Goal: Transaction & Acquisition: Purchase product/service

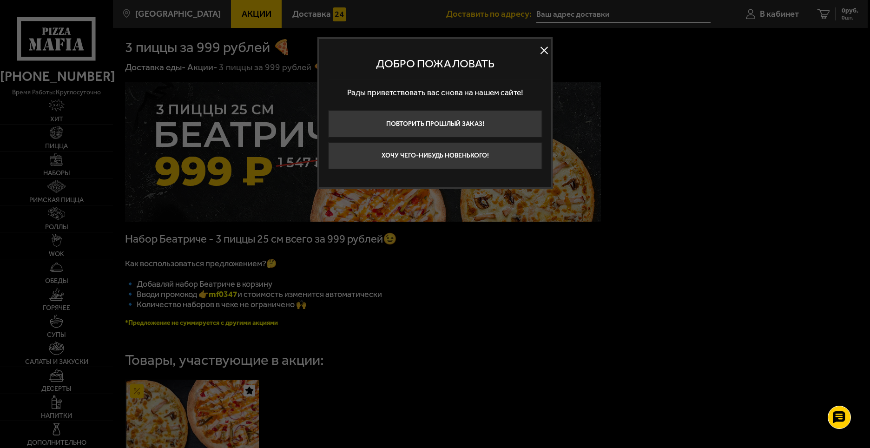
click at [547, 49] on button at bounding box center [544, 50] width 14 height 14
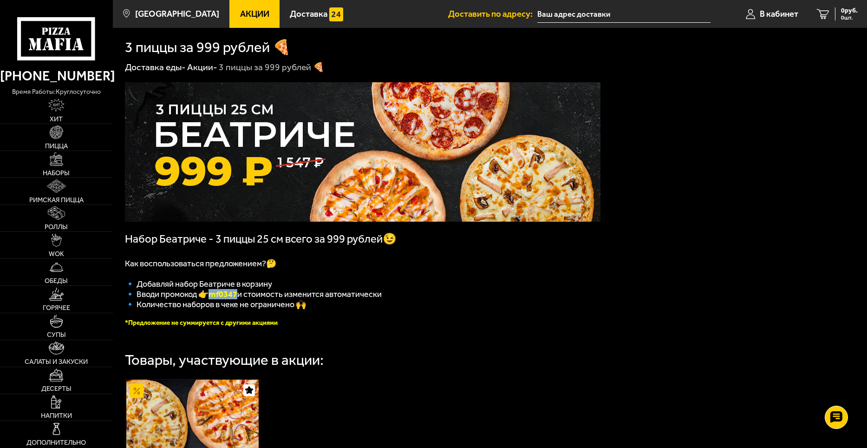
drag, startPoint x: 241, startPoint y: 298, endPoint x: 213, endPoint y: 298, distance: 27.9
click at [213, 298] on b "mf0347" at bounding box center [223, 294] width 29 height 10
copy b "mf0347"
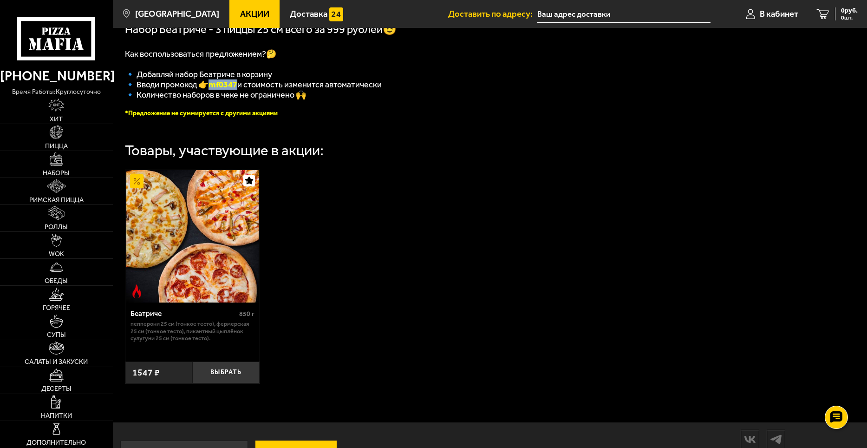
scroll to position [232, 0]
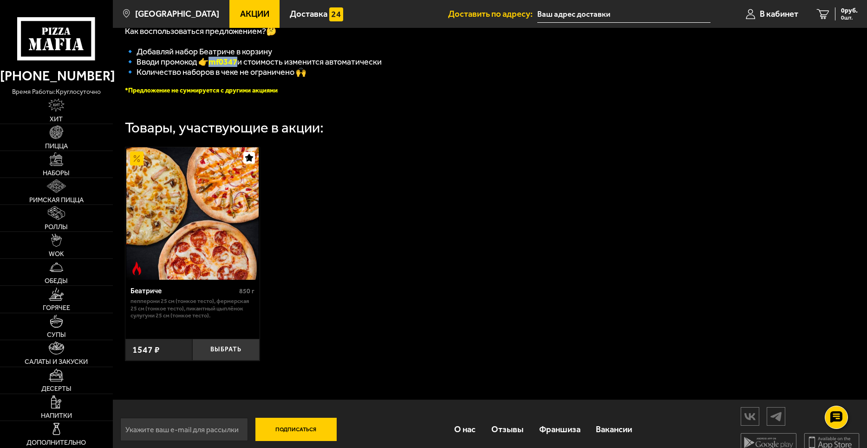
drag, startPoint x: 223, startPoint y: 353, endPoint x: 229, endPoint y: 340, distance: 14.6
click at [223, 353] on button "Выбрать" at bounding box center [225, 350] width 67 height 22
drag, startPoint x: 842, startPoint y: 15, endPoint x: 824, endPoint y: 23, distance: 20.0
click at [842, 15] on span "1 шт." at bounding box center [844, 18] width 28 height 6
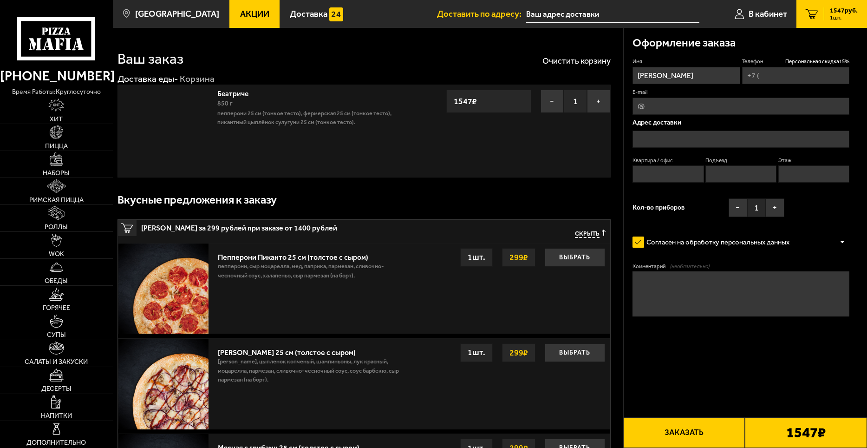
type input "+7 (981) 795-86-76"
type input "бульвар Новаторов, 86, подъезд 7"
type input "69"
type input "7"
type input "5"
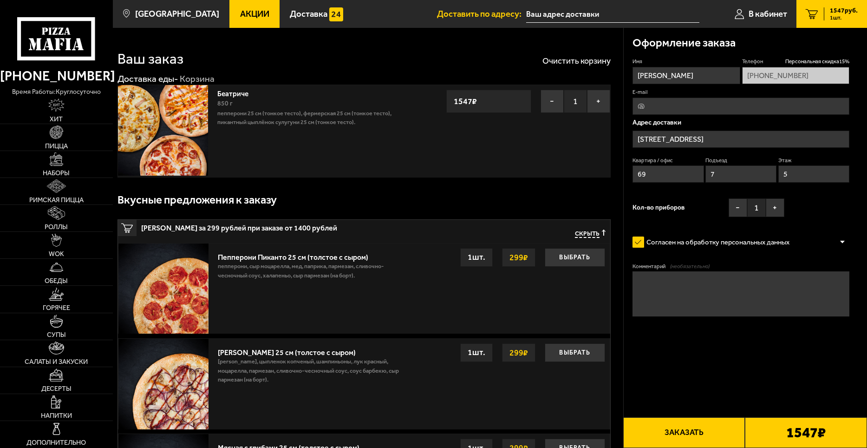
type input "бульвар Новаторов, 86"
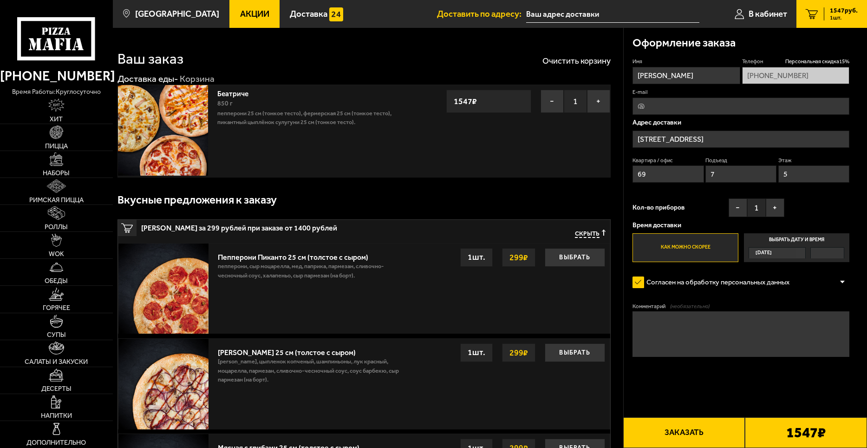
click at [684, 110] on input "E-mail" at bounding box center [741, 106] width 217 height 17
type input "Isheykaleyki@yandex.ru"
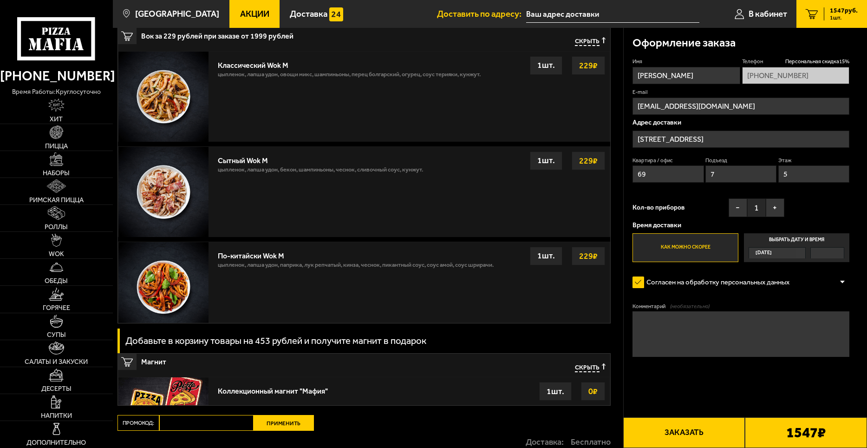
scroll to position [685, 0]
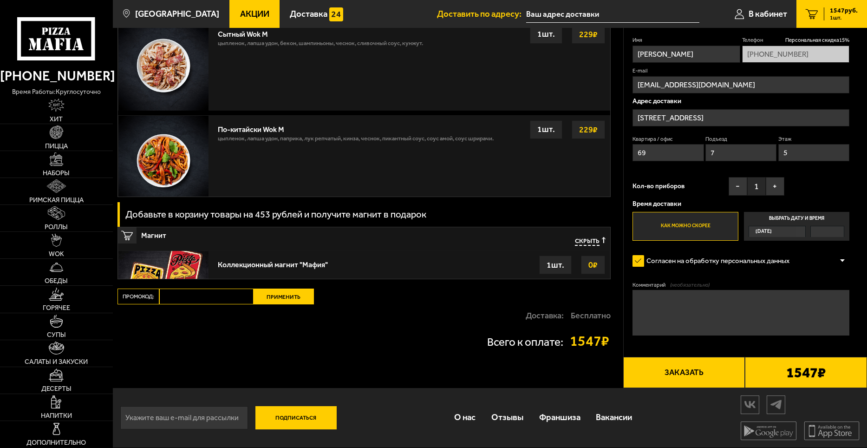
click at [207, 301] on input "Промокод:" at bounding box center [206, 297] width 94 height 16
paste input "mf0347"
type input "mf0347"
click at [280, 296] on button "Применить" at bounding box center [284, 297] width 60 height 16
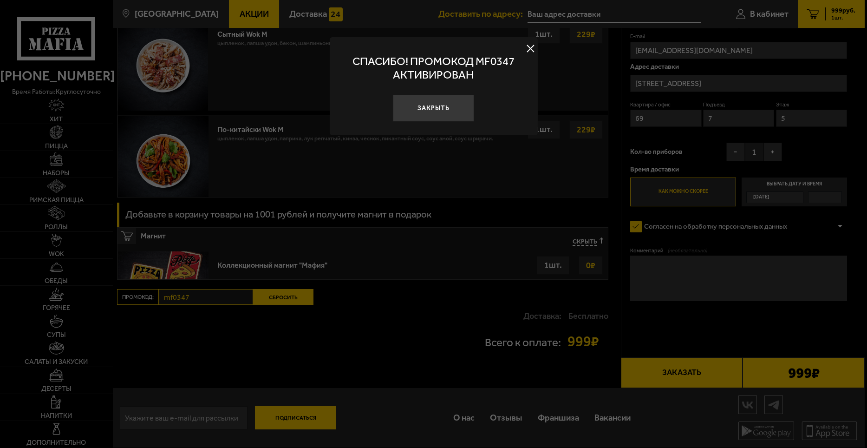
scroll to position [410, 0]
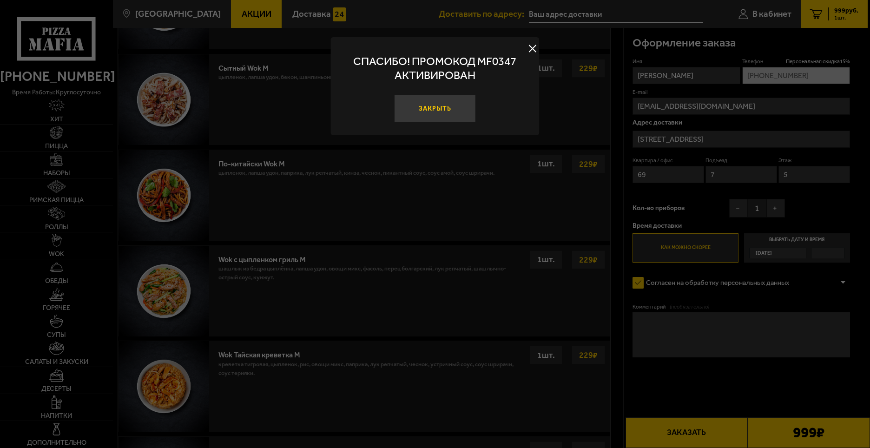
click at [441, 115] on button "Закрыть" at bounding box center [435, 108] width 82 height 27
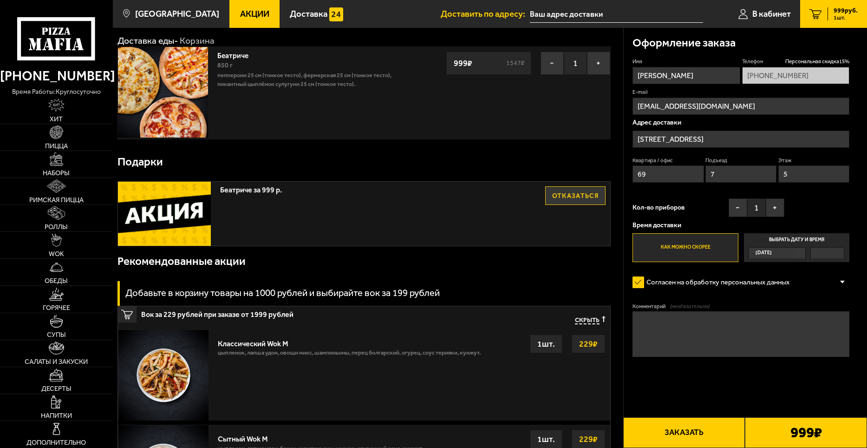
scroll to position [0, 0]
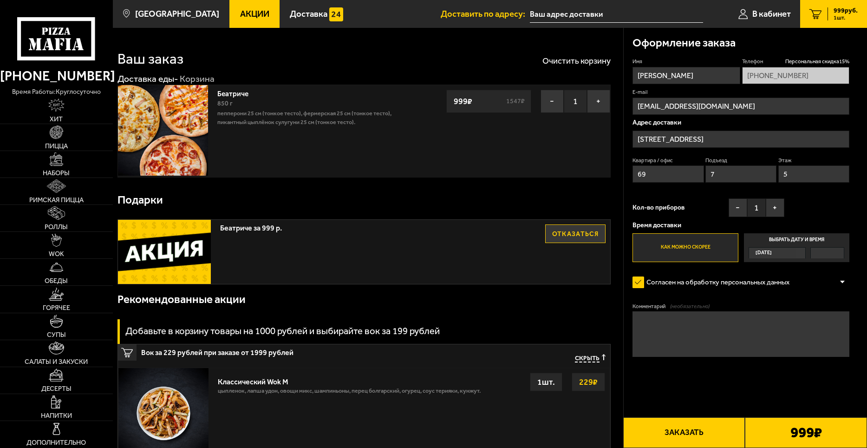
click at [703, 435] on button "Заказать" at bounding box center [685, 432] width 122 height 31
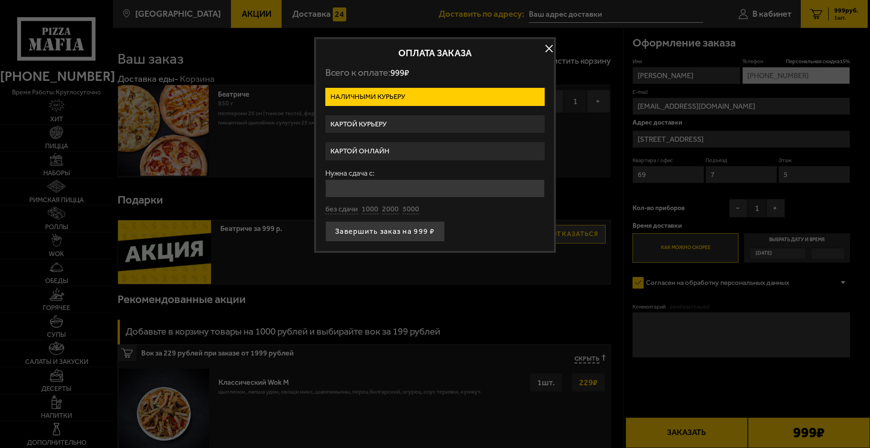
click at [396, 122] on label "Картой курьеру" at bounding box center [434, 124] width 219 height 18
click at [0, 0] on input "Картой курьеру" at bounding box center [0, 0] width 0 height 0
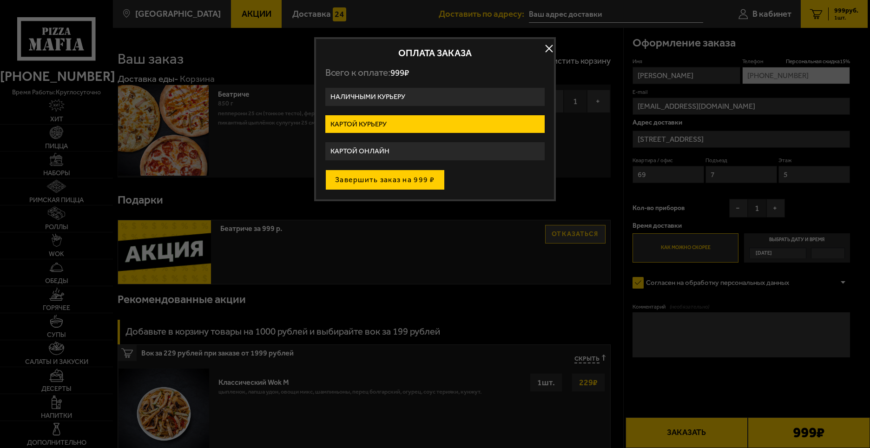
click at [420, 181] on button "Завершить заказ на 999 ₽" at bounding box center [384, 180] width 119 height 20
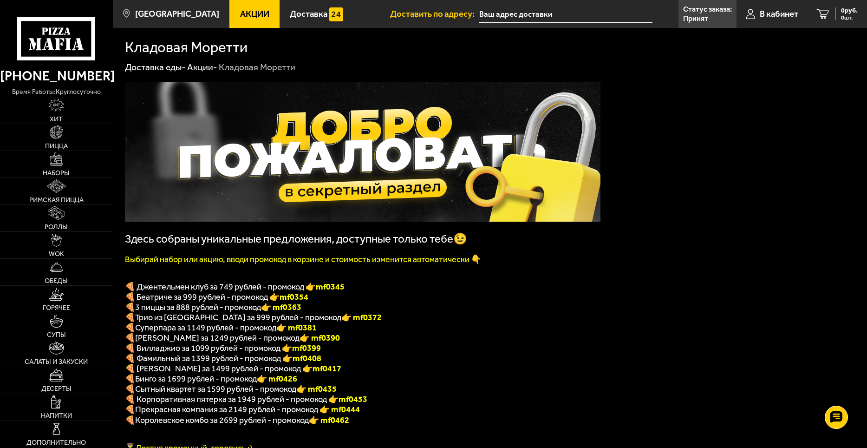
scroll to position [46, 0]
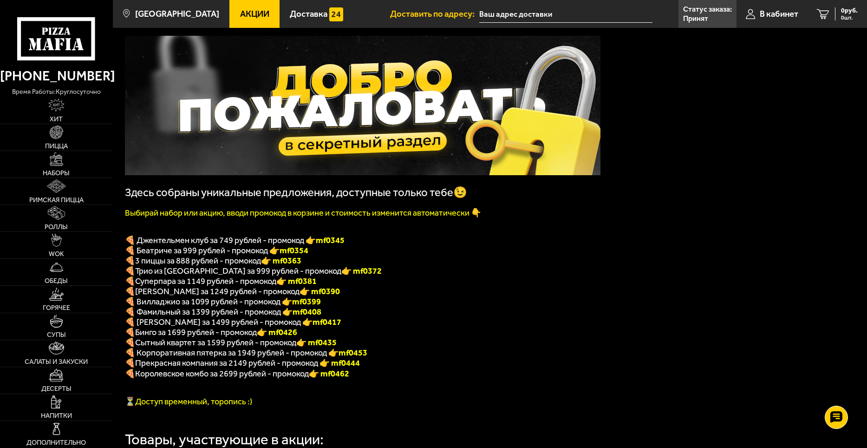
click at [445, 291] on p "🍕 [PERSON_NAME] за 1249 рублей - промокод 👉 mf0390" at bounding box center [363, 291] width 476 height 10
